Goal: Information Seeking & Learning: Learn about a topic

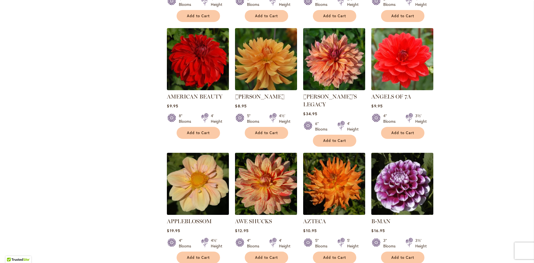
scroll to position [428, 0]
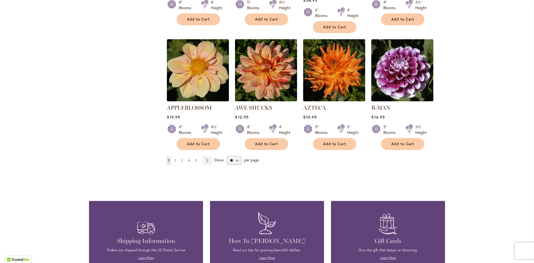
drag, startPoint x: 235, startPoint y: 165, endPoint x: 237, endPoint y: 174, distance: 9.3
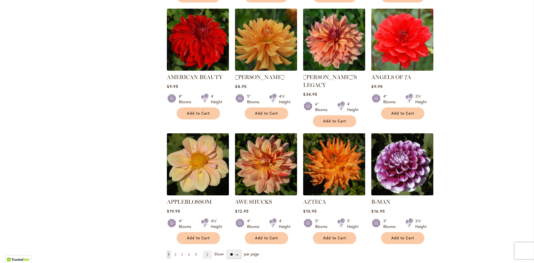
scroll to position [400, 0]
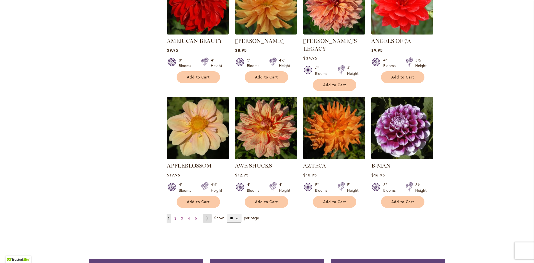
click at [205, 214] on link "Page Next" at bounding box center [207, 218] width 9 height 8
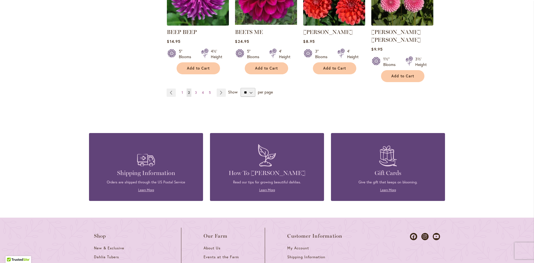
scroll to position [528, 0]
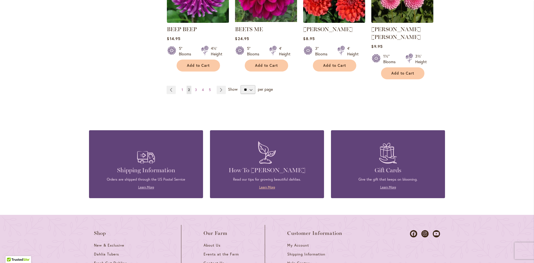
click at [264, 185] on link "Learn More" at bounding box center [267, 187] width 16 height 4
